Goal: Browse casually: Explore the website without a specific task or goal

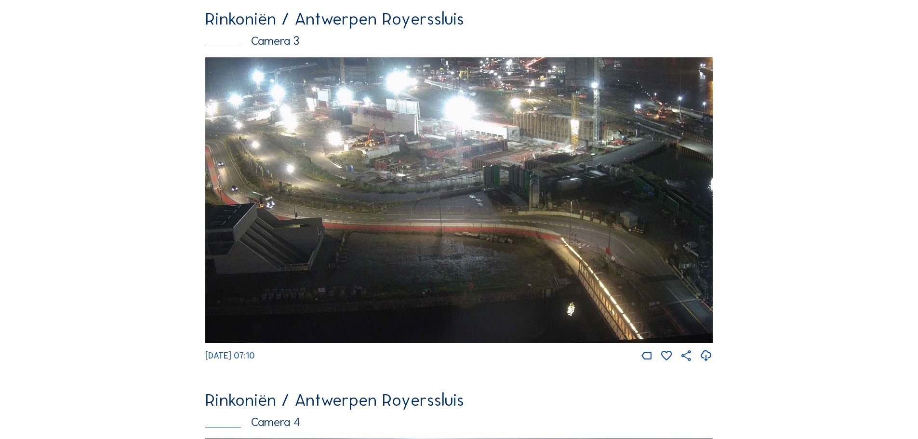
scroll to position [1254, 0]
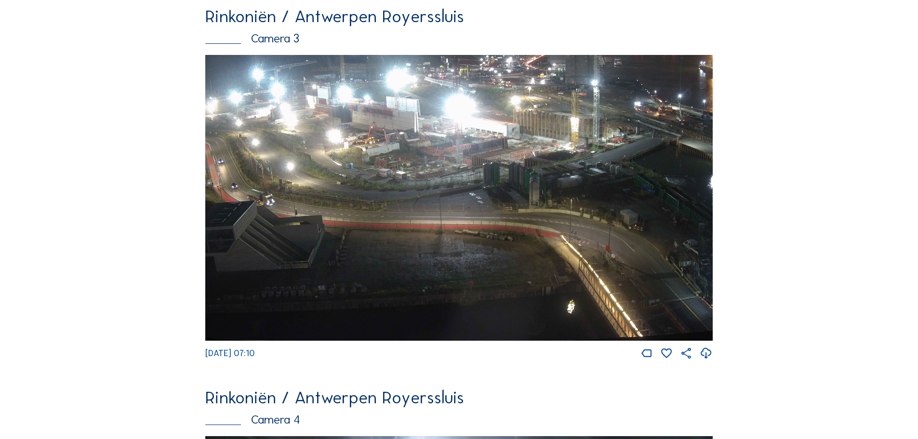
click at [379, 160] on img at bounding box center [459, 198] width 508 height 286
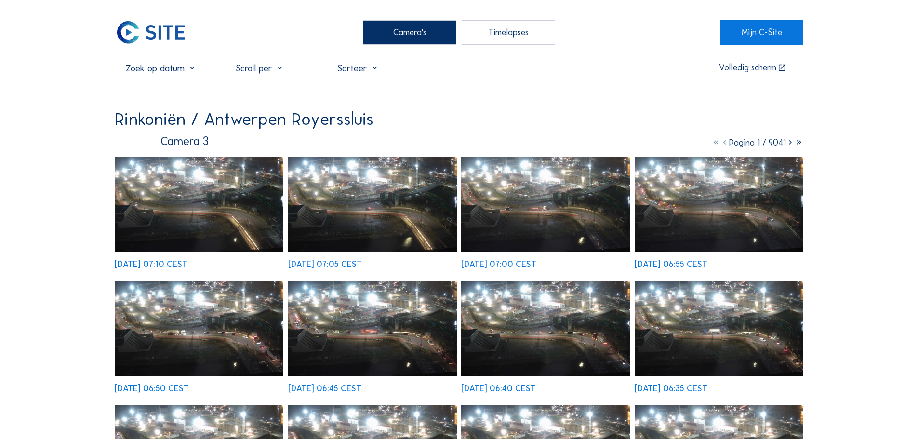
click at [237, 193] on img at bounding box center [199, 204] width 169 height 95
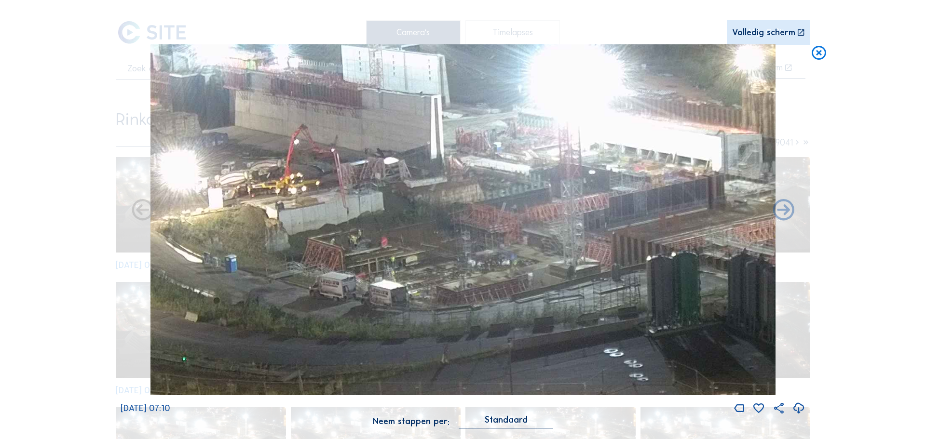
drag, startPoint x: 820, startPoint y: 53, endPoint x: 811, endPoint y: 51, distance: 8.9
click at [820, 54] on icon at bounding box center [818, 53] width 17 height 18
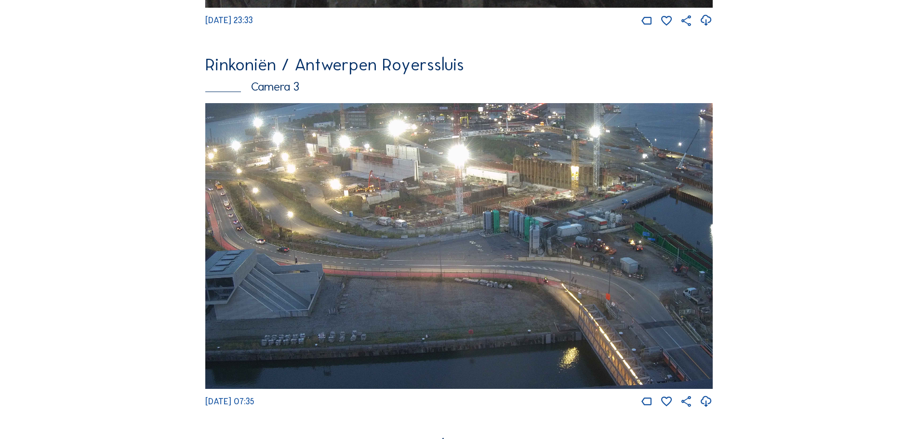
scroll to position [1543, 0]
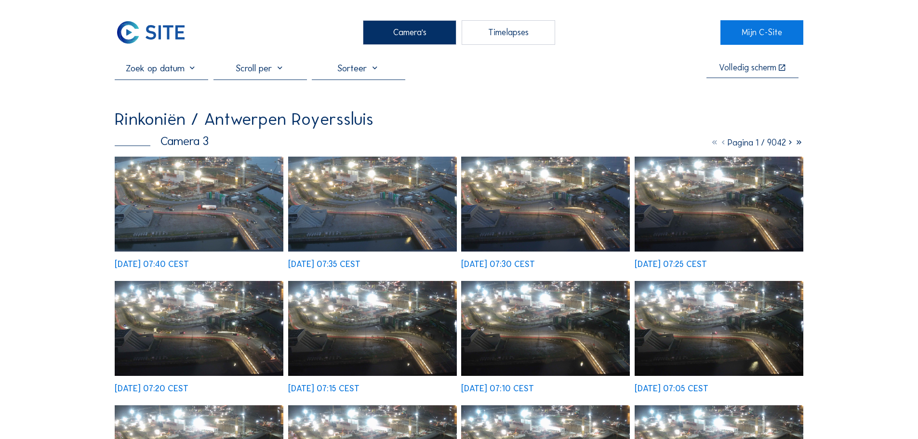
click at [210, 196] on img at bounding box center [199, 204] width 169 height 95
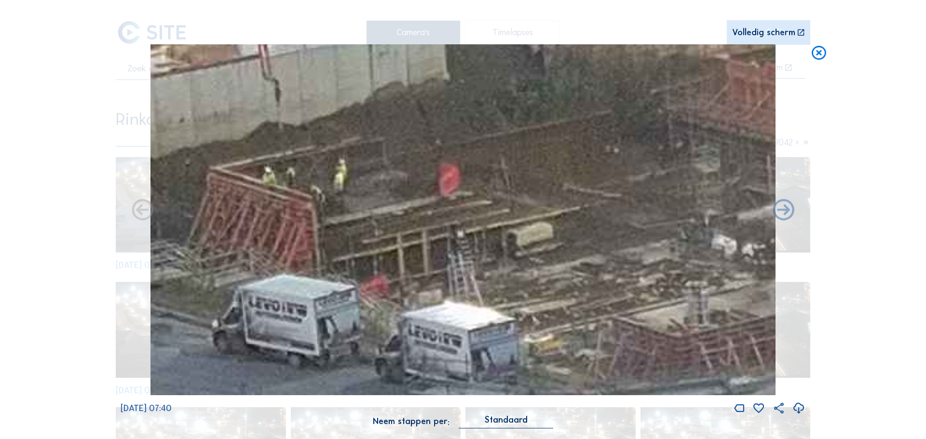
drag, startPoint x: 410, startPoint y: 166, endPoint x: 398, endPoint y: 192, distance: 28.7
click at [398, 192] on img at bounding box center [462, 219] width 625 height 351
